Goal: Information Seeking & Learning: Stay updated

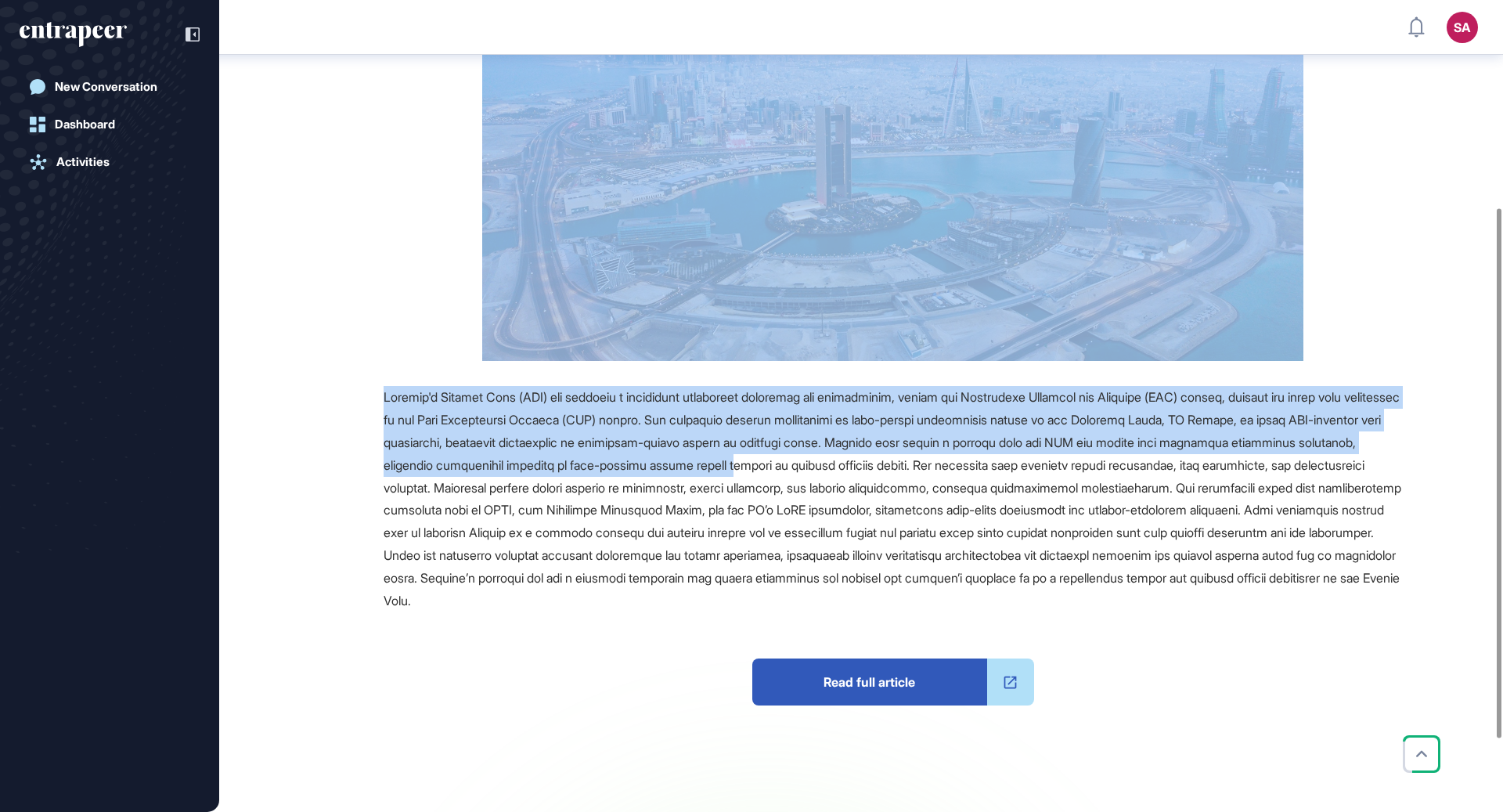
scroll to position [317, 0]
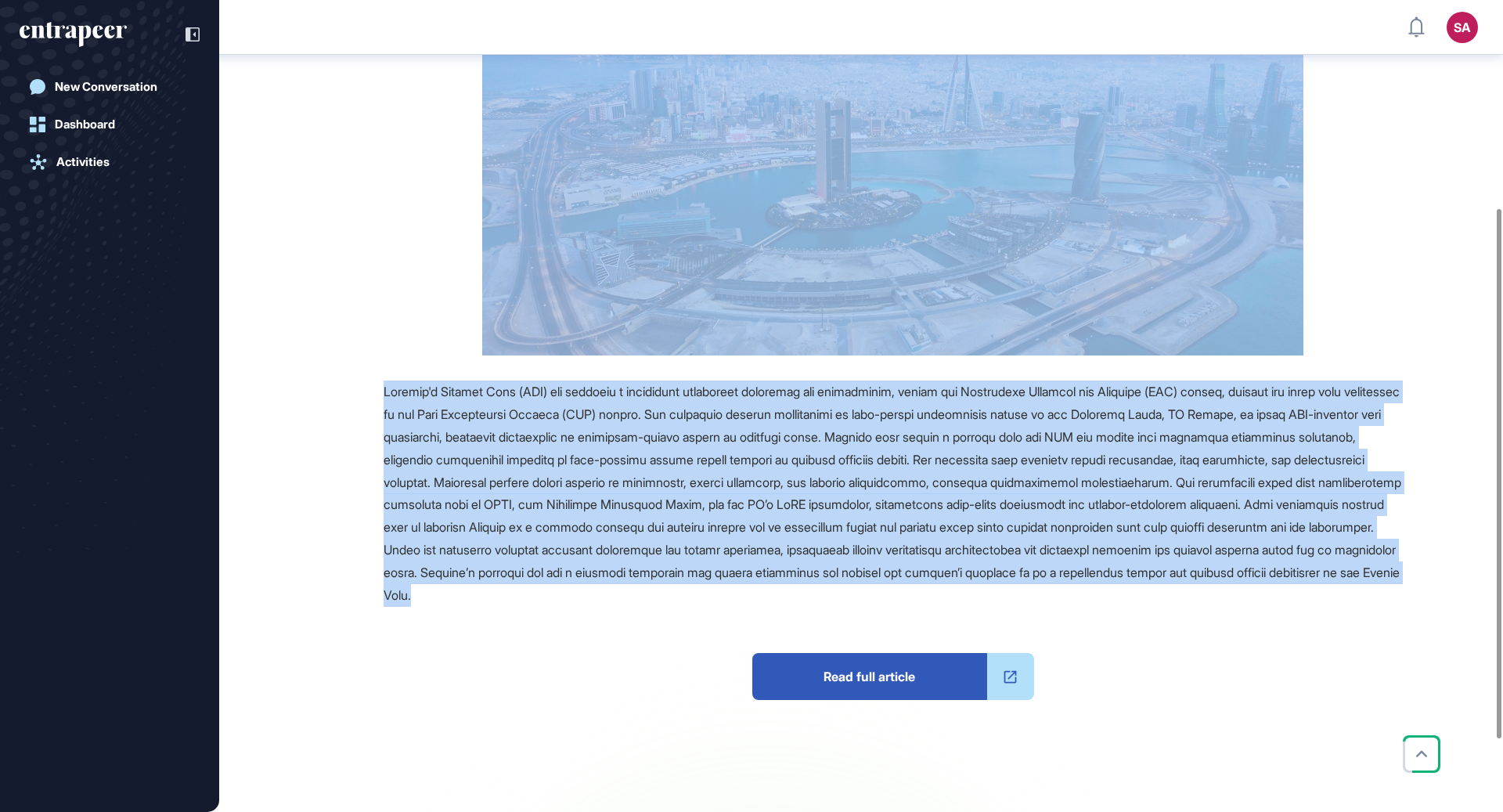
drag, startPoint x: 377, startPoint y: 188, endPoint x: 1042, endPoint y: 560, distance: 762.0
click at [1042, 560] on main "News [DATE] Major Company Announcement [DATE] Major Company Announcement blockc…" at bounding box center [862, 336] width 1281 height 1135
copy main "Bahrain Introduces Comprehensive Stablecoin Oversight Framework Reference Compa…"
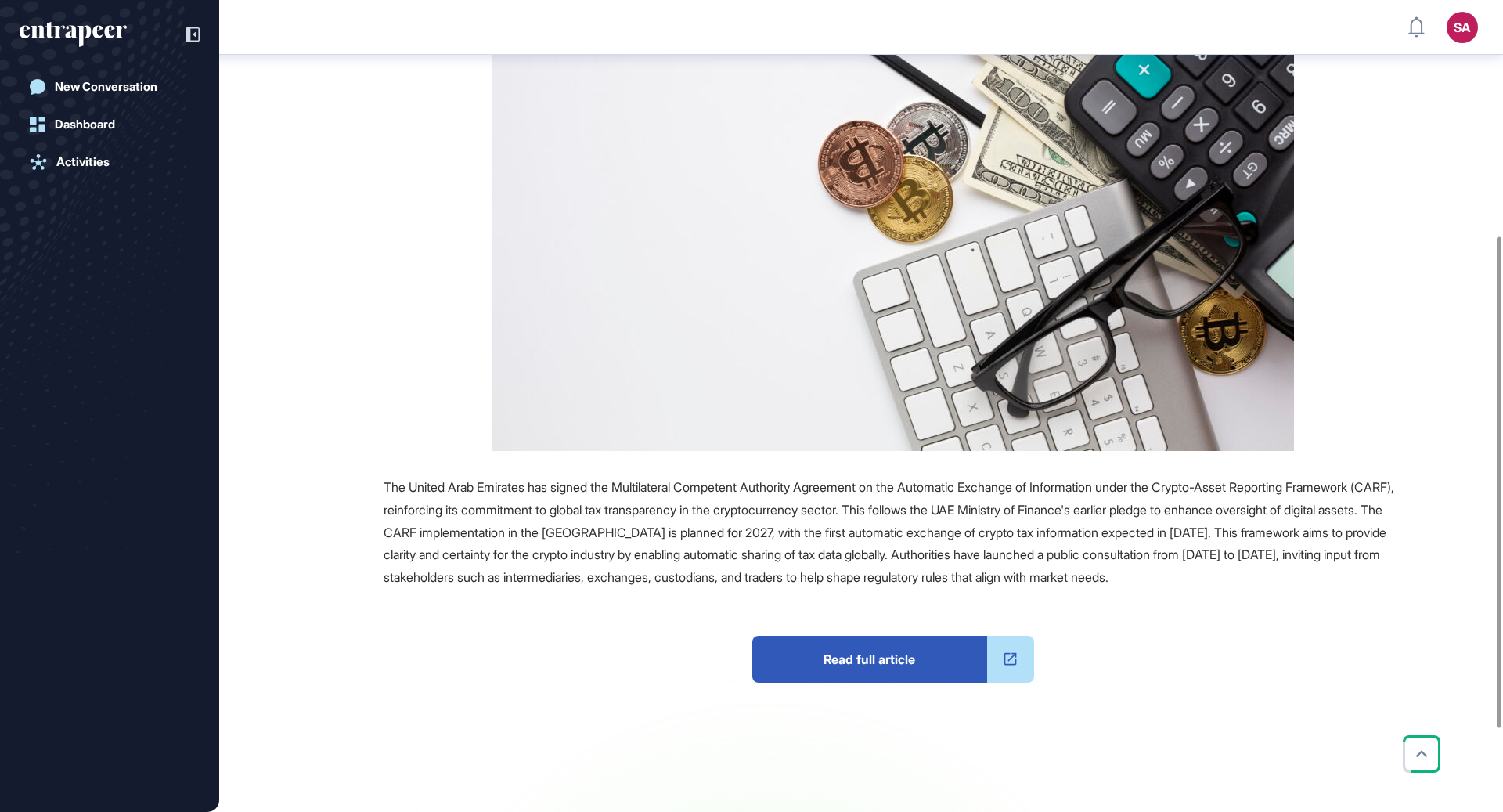
scroll to position [390, 0]
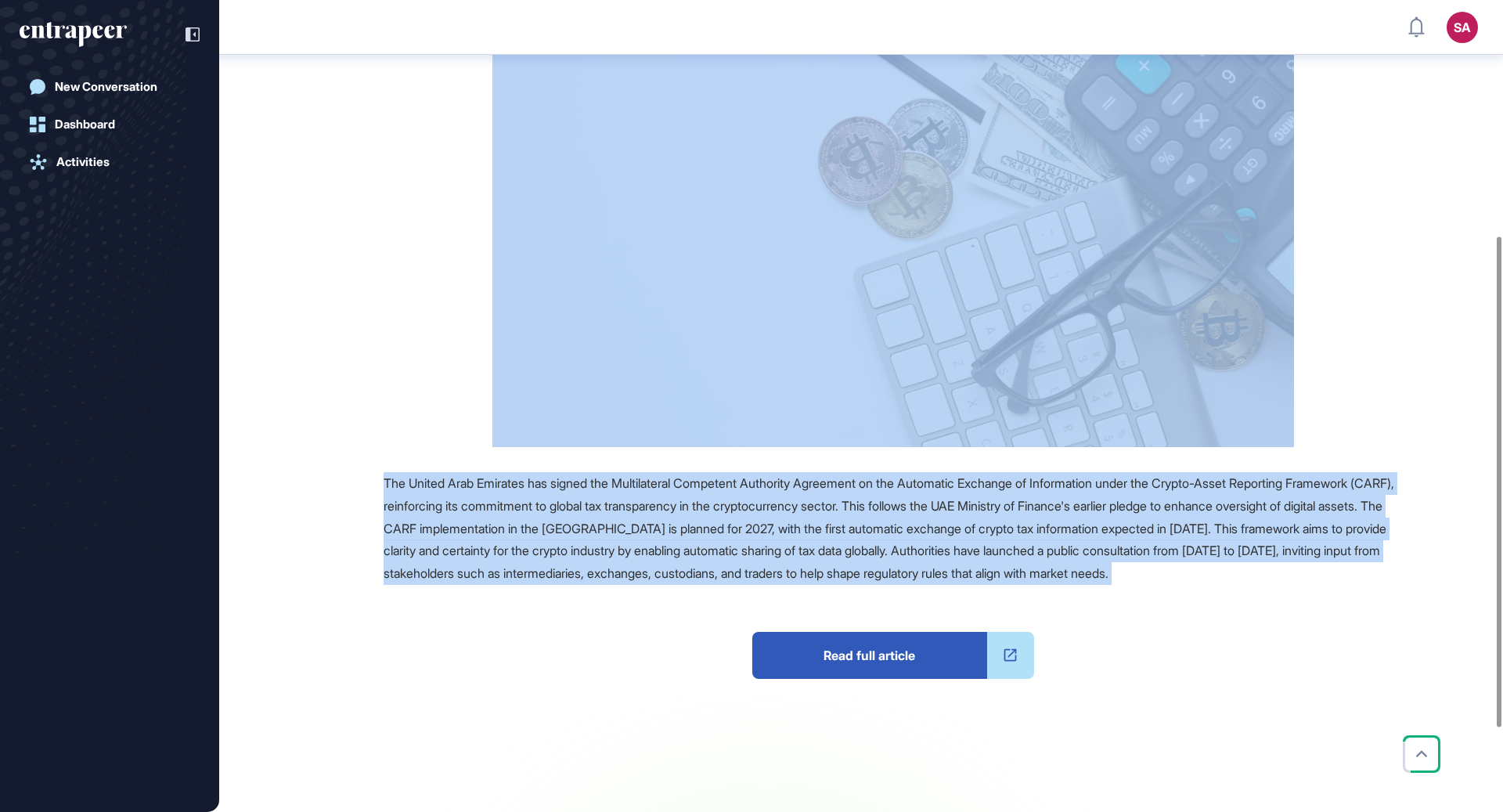
drag, startPoint x: 371, startPoint y: 174, endPoint x: 613, endPoint y: 620, distance: 507.4
click at [613, 620] on main "News September 23, 2025 Unrelated September 23, 2025 Unrelated banking blockcha…" at bounding box center [862, 289] width 1281 height 1186
copy main "UAE Commits To Global Crypto Tax Transparency Reference Companies: Source Refer…"
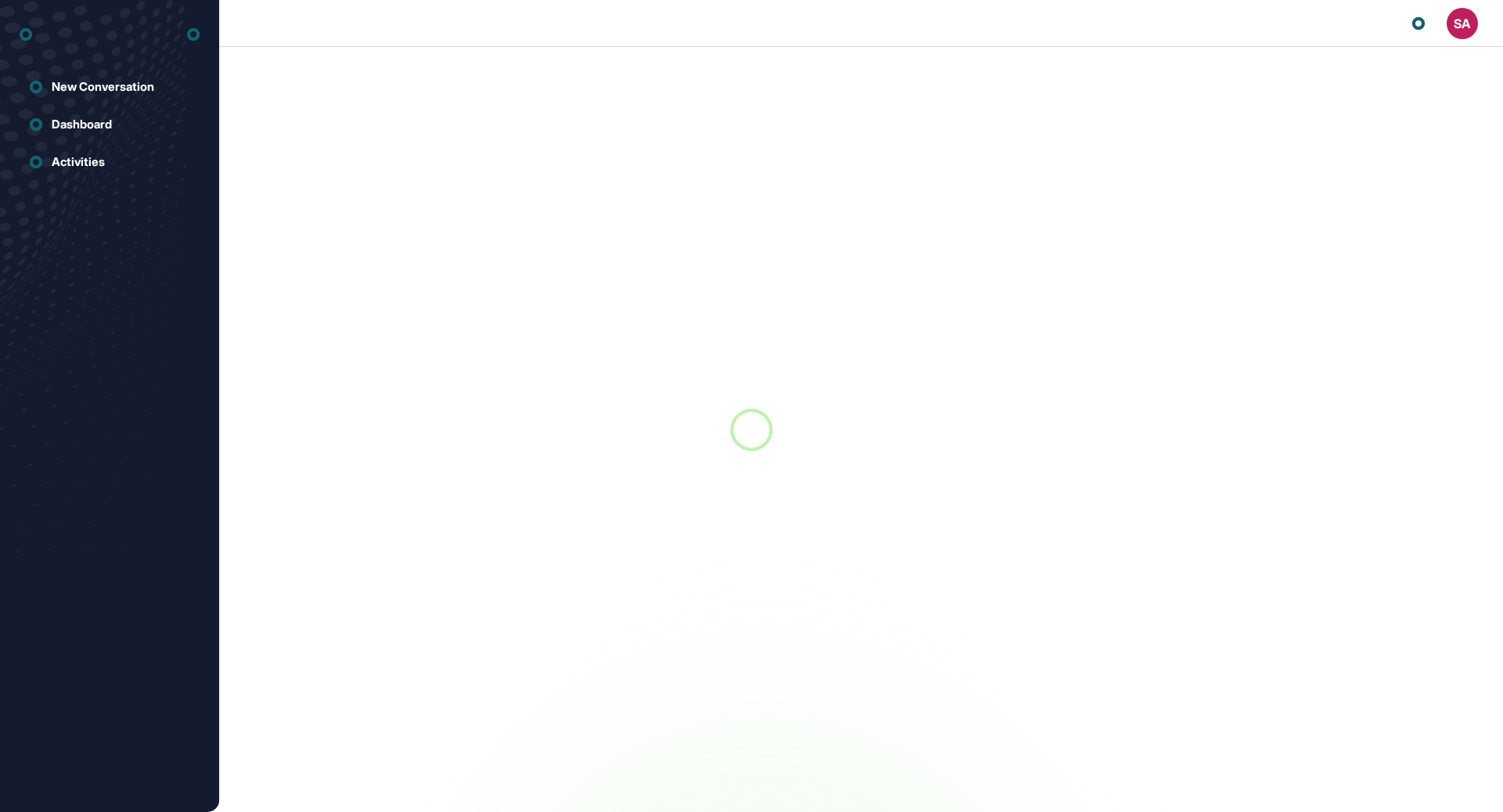
scroll to position [1, 1]
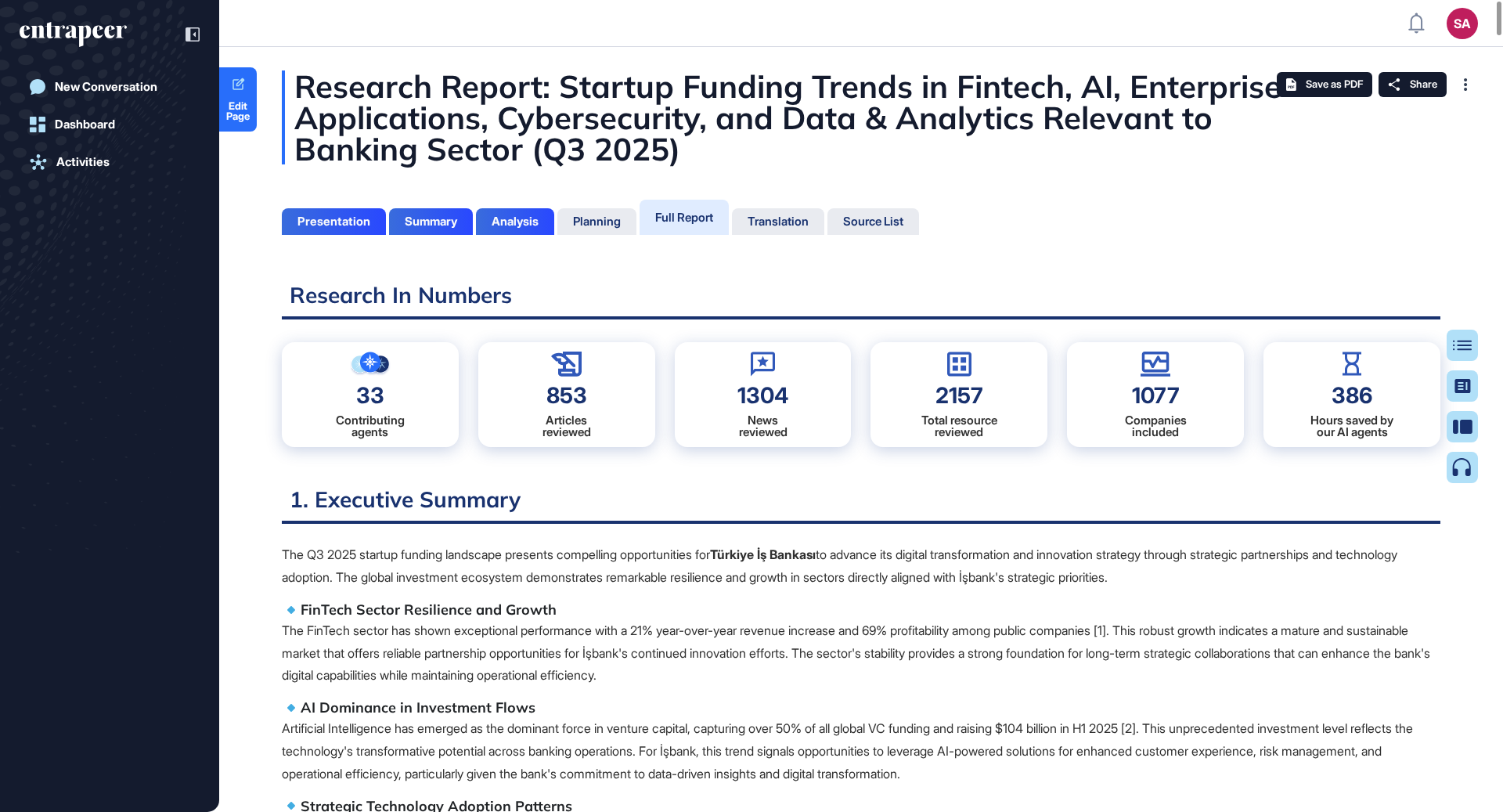
scroll to position [734, 3]
